Goal: Information Seeking & Learning: Learn about a topic

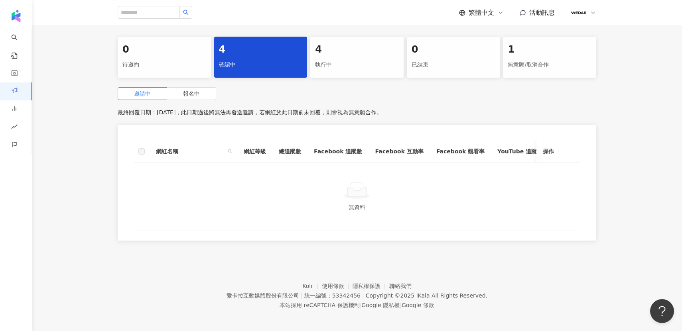
click at [289, 64] on div "4 確認中" at bounding box center [260, 57] width 93 height 41
click at [283, 58] on div "確認中" at bounding box center [261, 65] width 84 height 14
click at [194, 91] on span "報名中" at bounding box center [191, 94] width 17 height 6
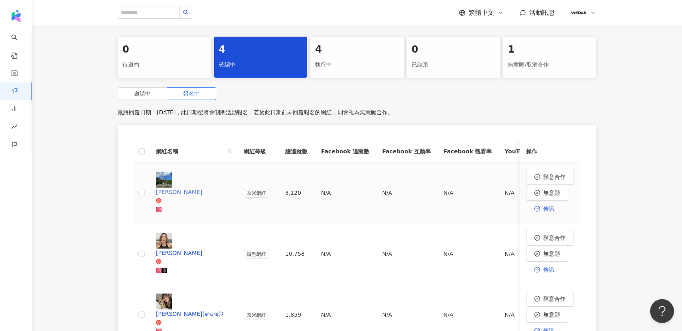
click at [176, 188] on div "[PERSON_NAME]" at bounding box center [193, 192] width 75 height 9
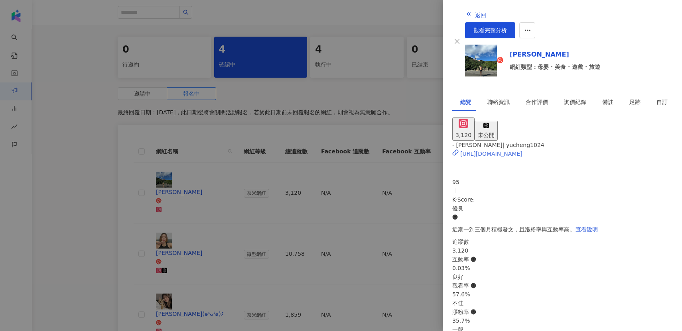
click at [514, 150] on div "[URL][DOMAIN_NAME]" at bounding box center [491, 154] width 62 height 9
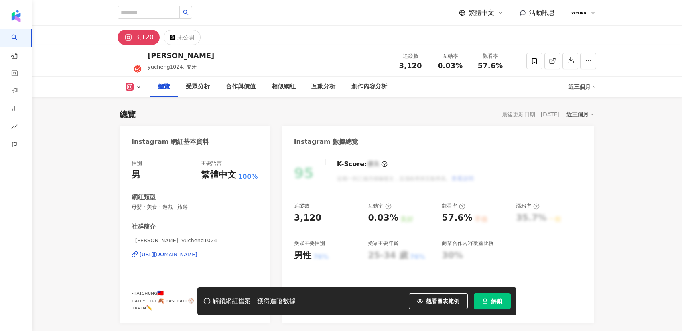
scroll to position [49, 0]
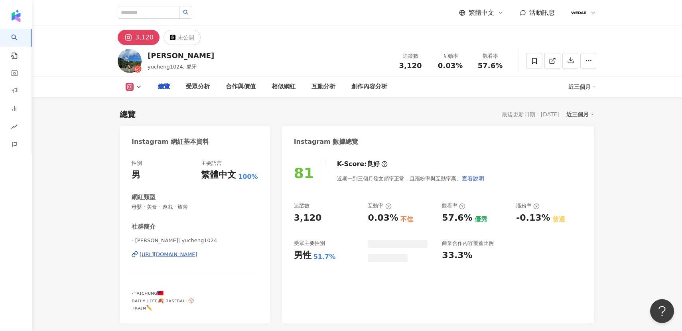
scroll to position [49, 0]
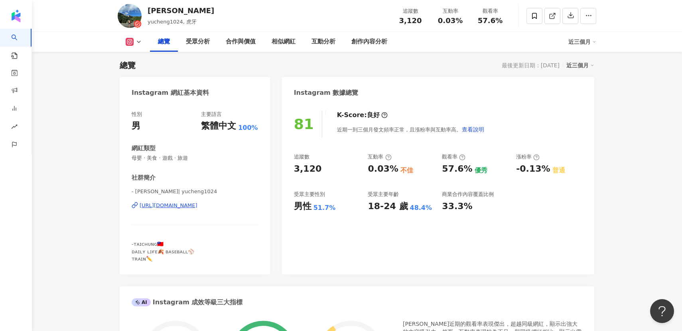
click at [197, 207] on div "[URL][DOMAIN_NAME]" at bounding box center [169, 205] width 58 height 7
